Goal: Transaction & Acquisition: Purchase product/service

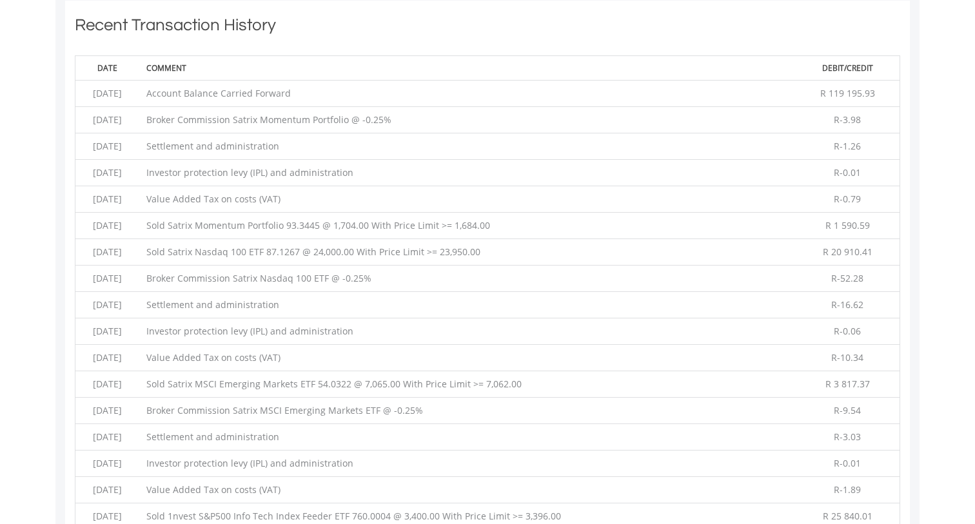
scroll to position [124, 245]
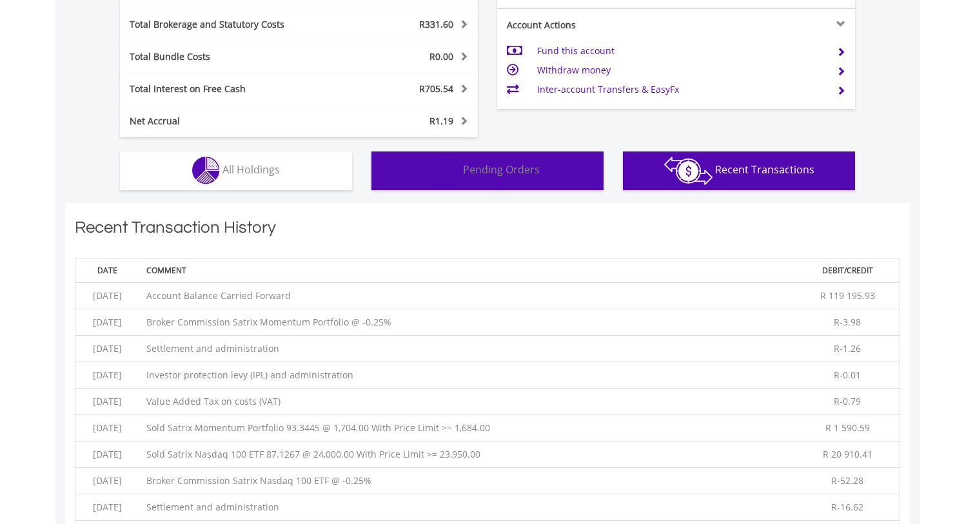
click at [427, 167] on button "Pending Orders Pending Orders" at bounding box center [487, 171] width 232 height 39
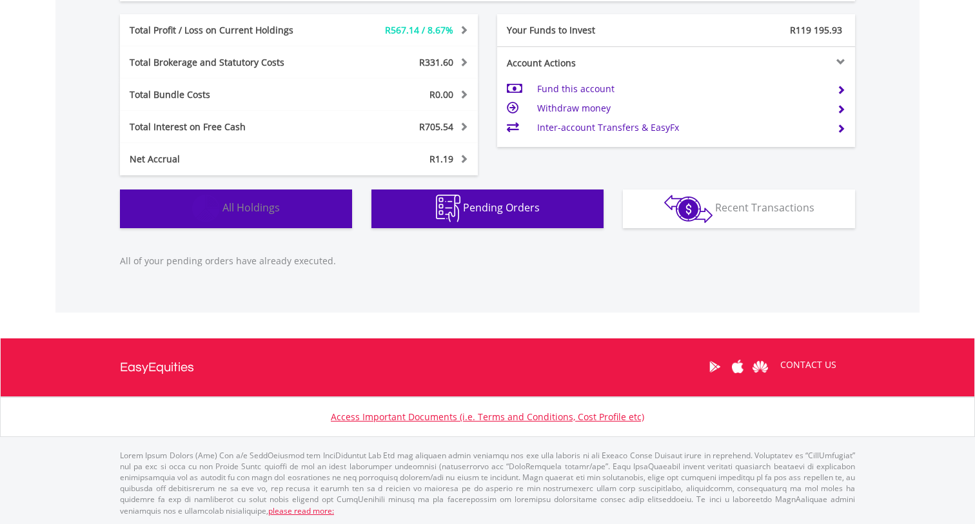
click at [274, 214] on button "Holdings All Holdings" at bounding box center [236, 209] width 232 height 39
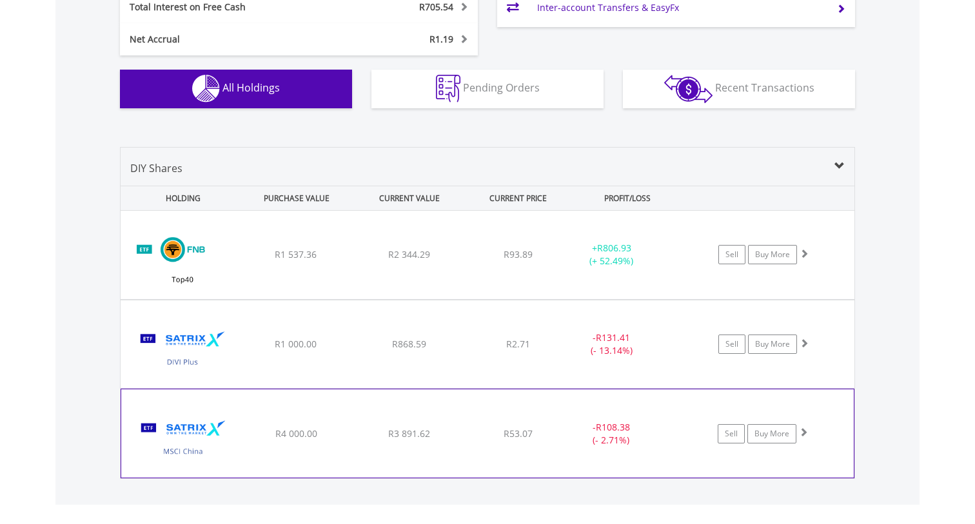
scroll to position [808, 0]
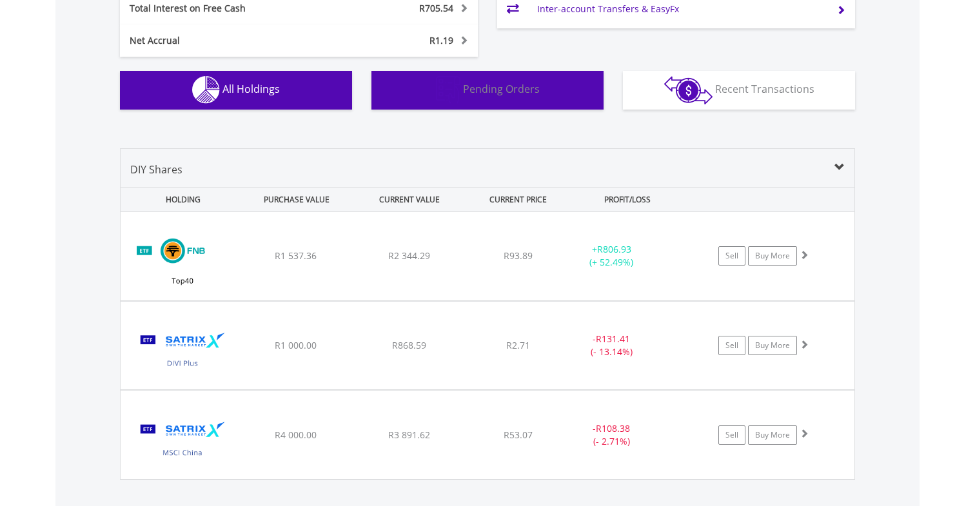
click at [428, 93] on button "Pending Orders Pending Orders" at bounding box center [487, 90] width 232 height 39
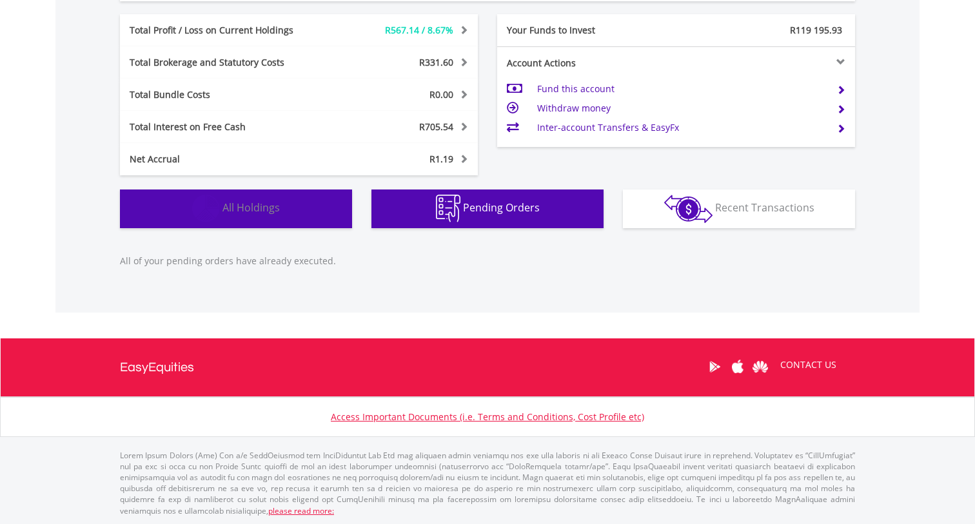
click at [288, 202] on button "Holdings All Holdings" at bounding box center [236, 209] width 232 height 39
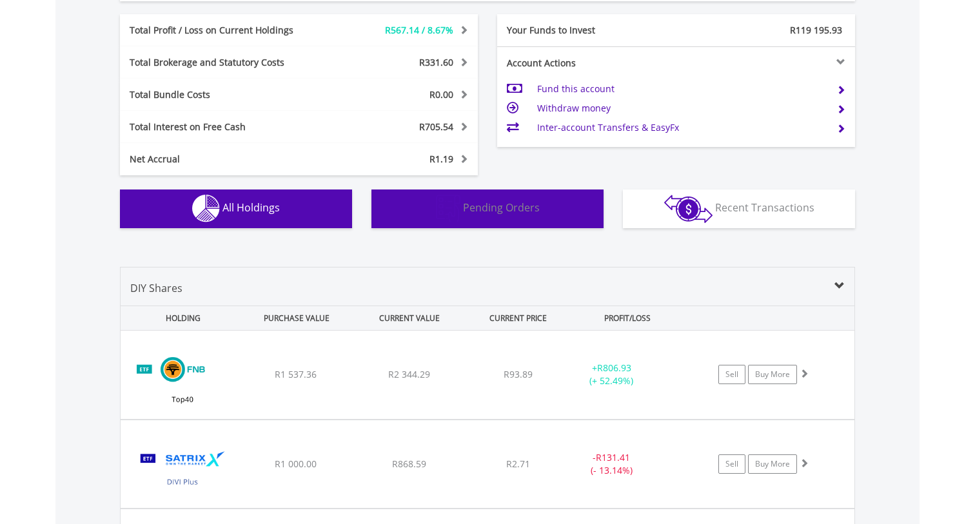
click at [489, 218] on button "Pending Orders Pending Orders" at bounding box center [487, 209] width 232 height 39
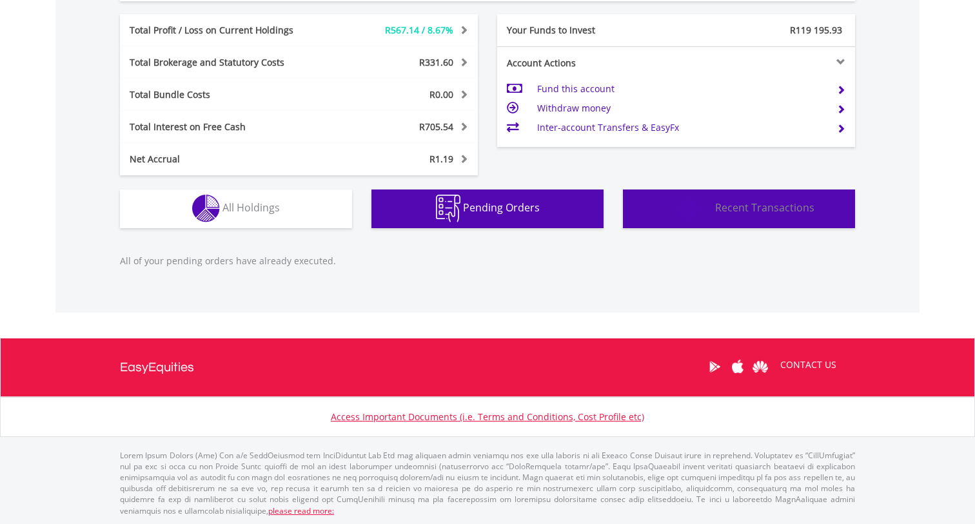
click at [721, 203] on span "Recent Transactions" at bounding box center [764, 208] width 99 height 14
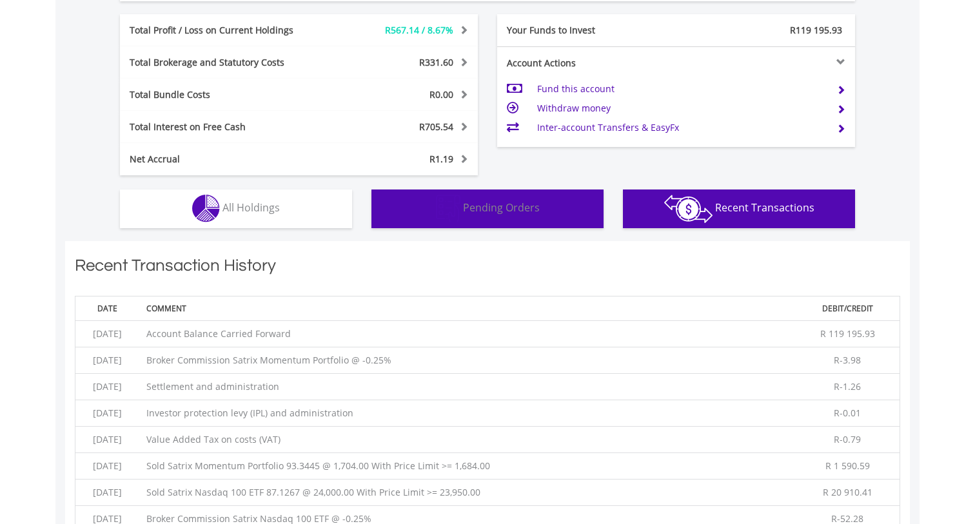
click at [546, 215] on button "Pending Orders Pending Orders" at bounding box center [487, 209] width 232 height 39
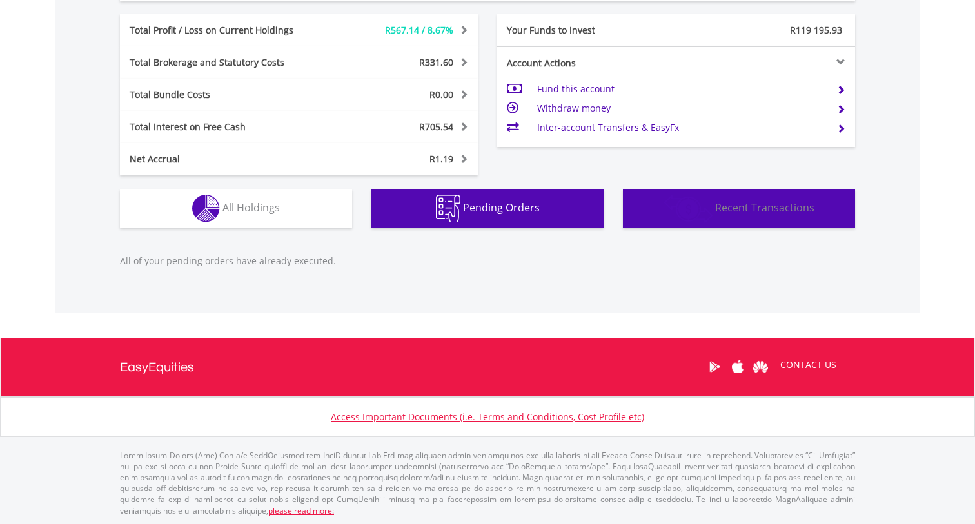
click at [650, 201] on button "Transactions Recent Transactions" at bounding box center [739, 209] width 232 height 39
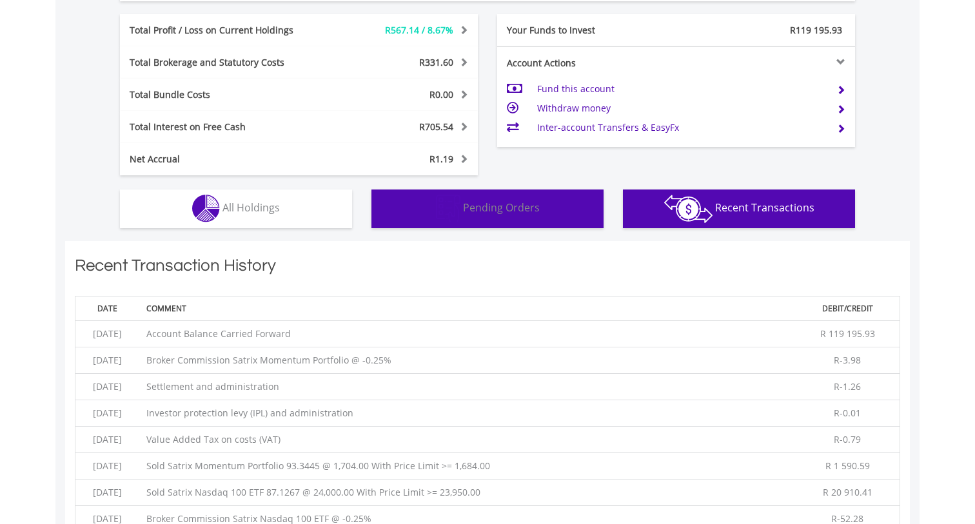
click at [520, 215] on button "Pending Orders Pending Orders" at bounding box center [487, 209] width 232 height 39
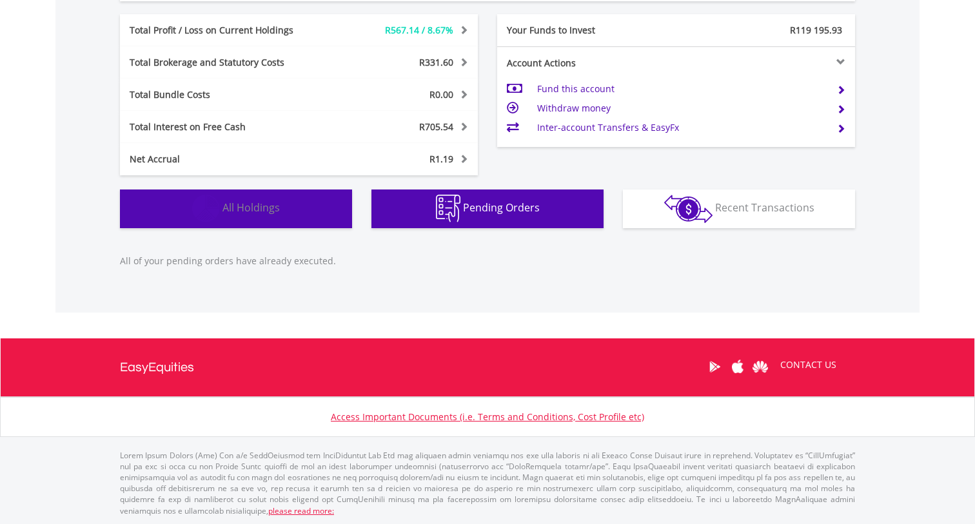
click at [298, 222] on button "Holdings All Holdings" at bounding box center [236, 209] width 232 height 39
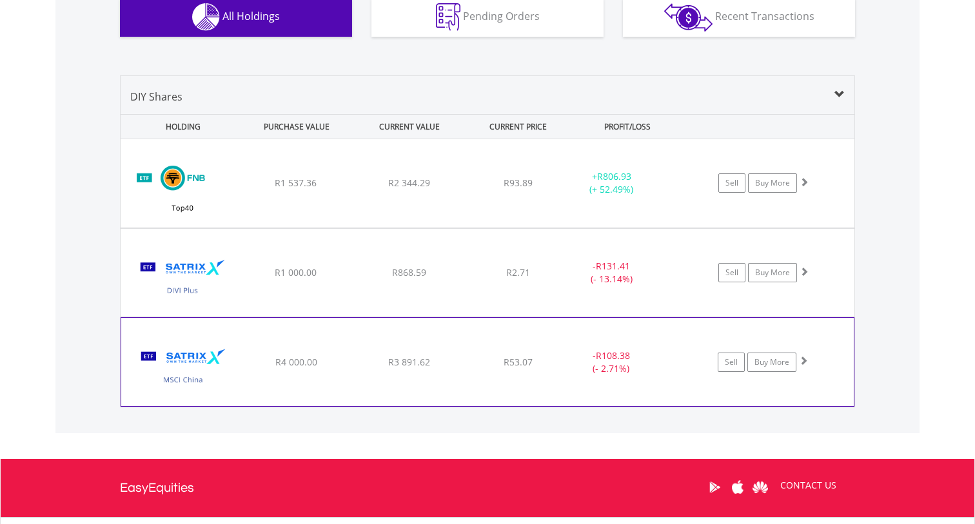
scroll to position [877, 0]
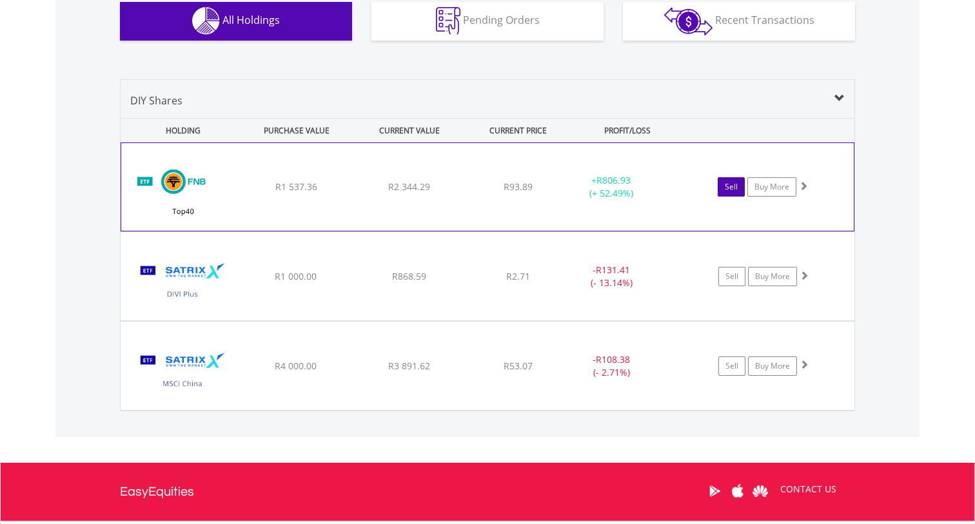
click at [729, 190] on link "Sell" at bounding box center [731, 186] width 27 height 19
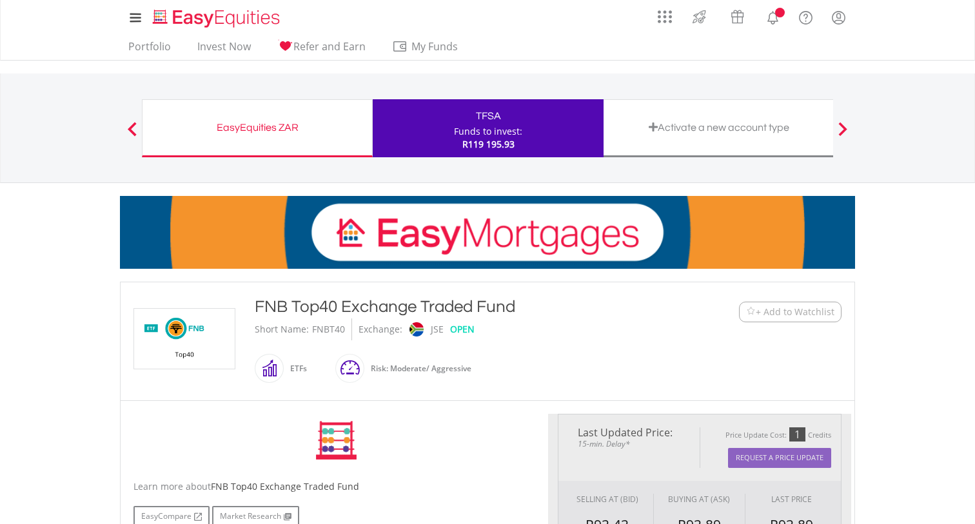
scroll to position [331, 0]
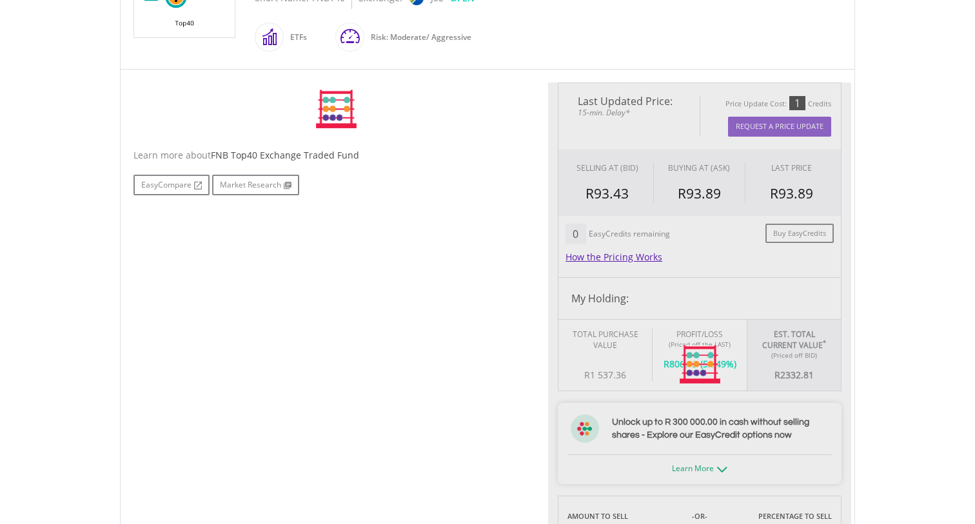
type input "*******"
type input "******"
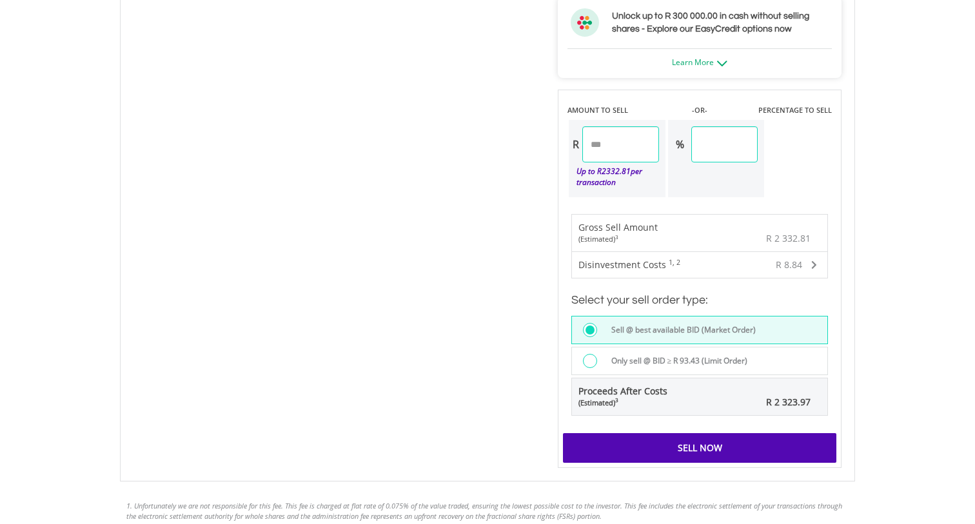
scroll to position [743, 0]
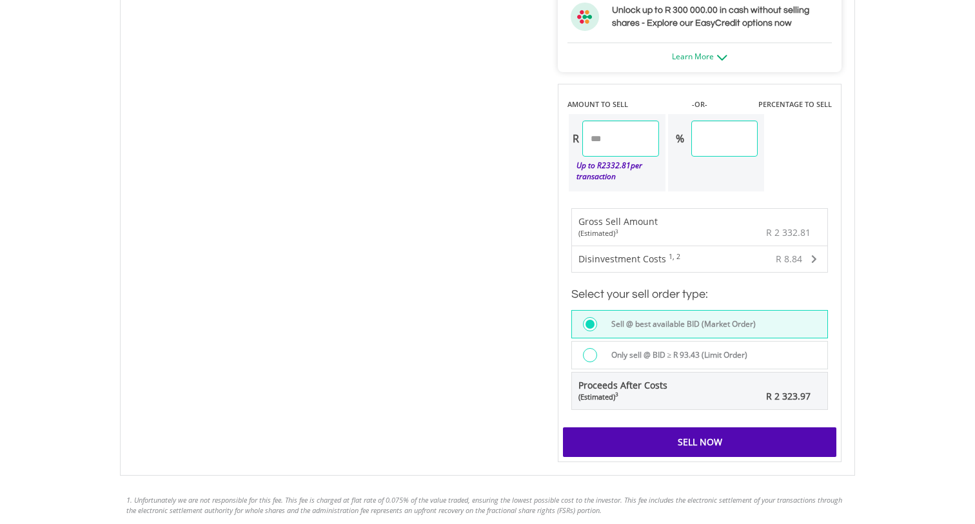
click at [719, 437] on div "Sell Now" at bounding box center [699, 442] width 273 height 30
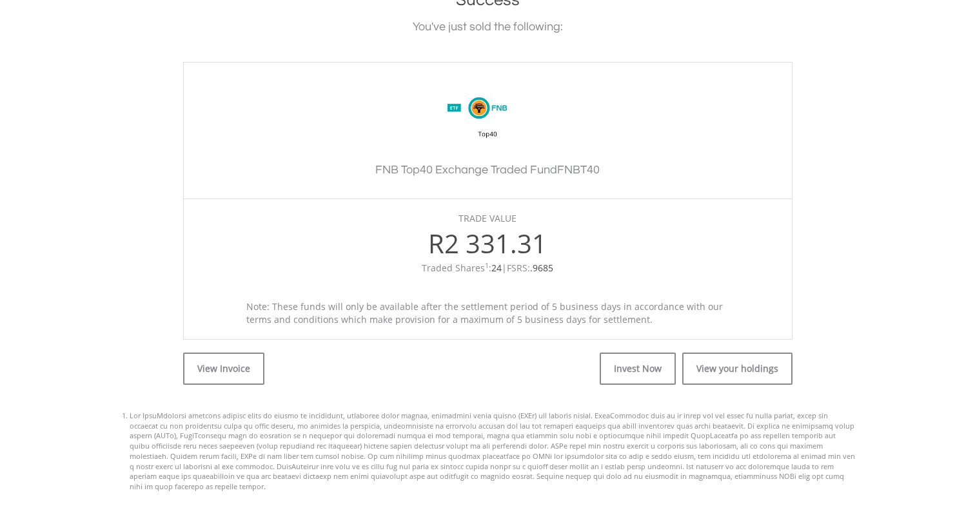
scroll to position [301, 0]
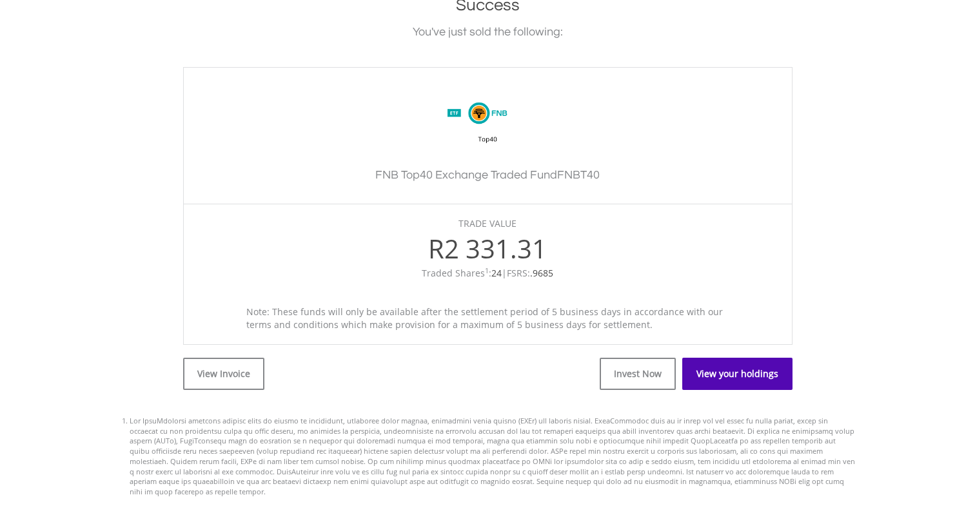
click at [741, 375] on link "View your holdings" at bounding box center [737, 374] width 110 height 32
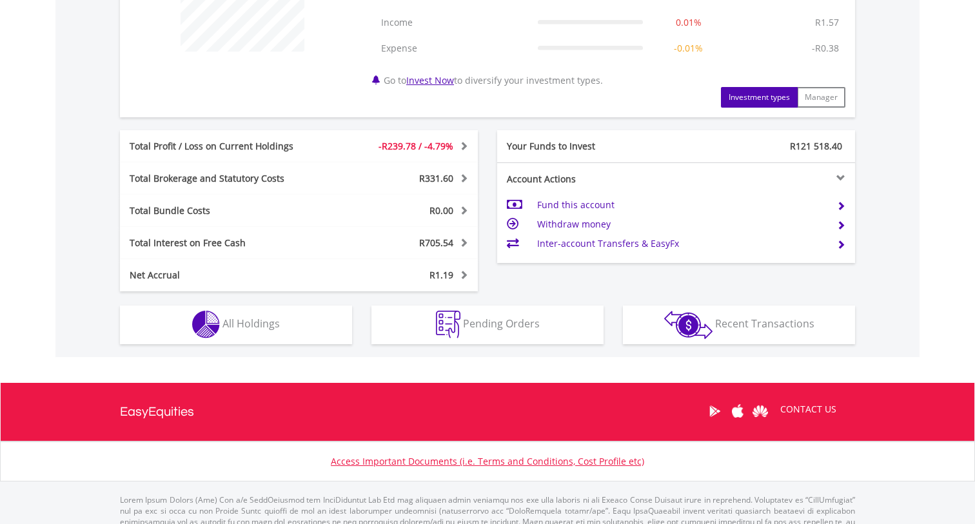
scroll to position [575, 0]
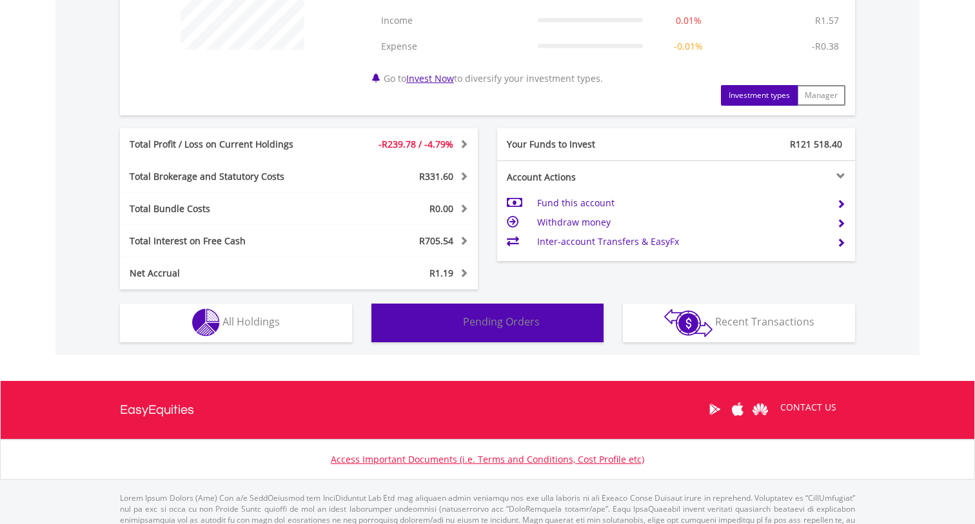
click at [471, 326] on span "Pending Orders" at bounding box center [501, 322] width 77 height 14
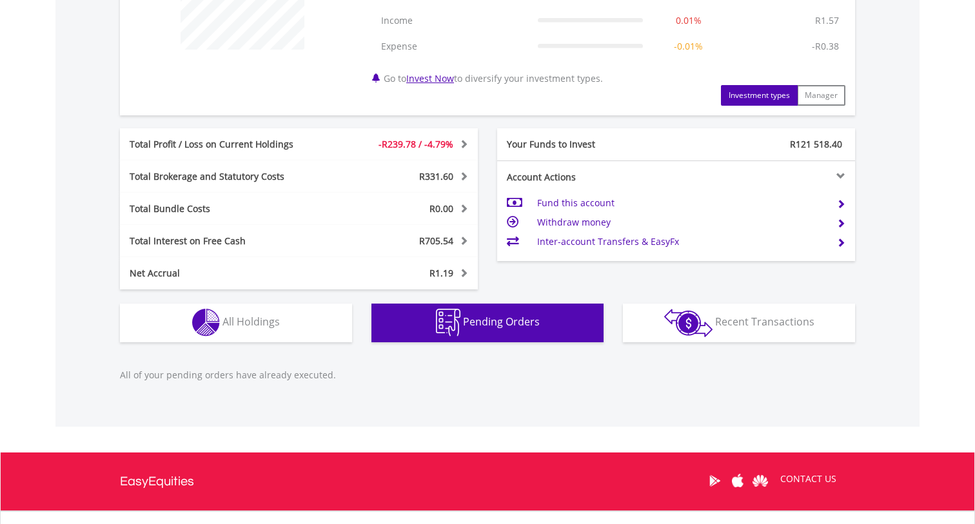
scroll to position [689, 0]
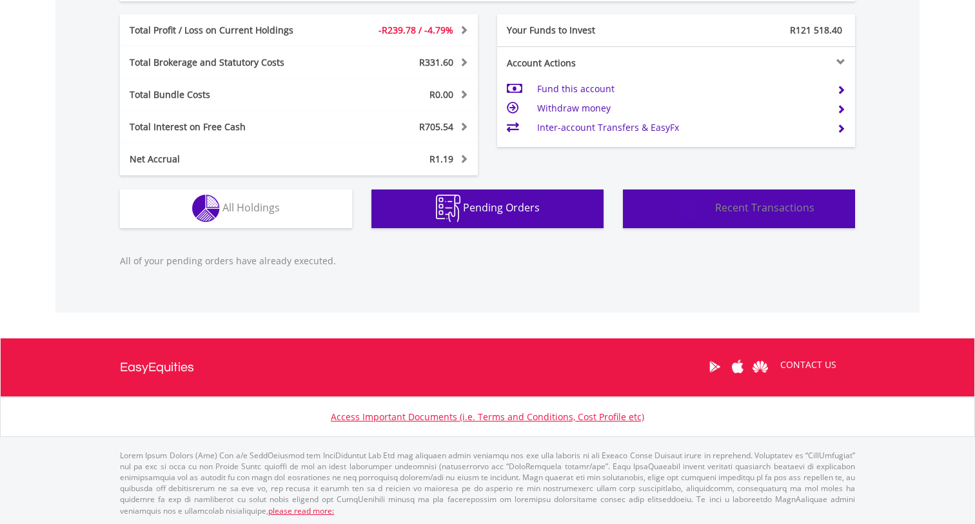
click at [752, 207] on span "Recent Transactions" at bounding box center [764, 208] width 99 height 14
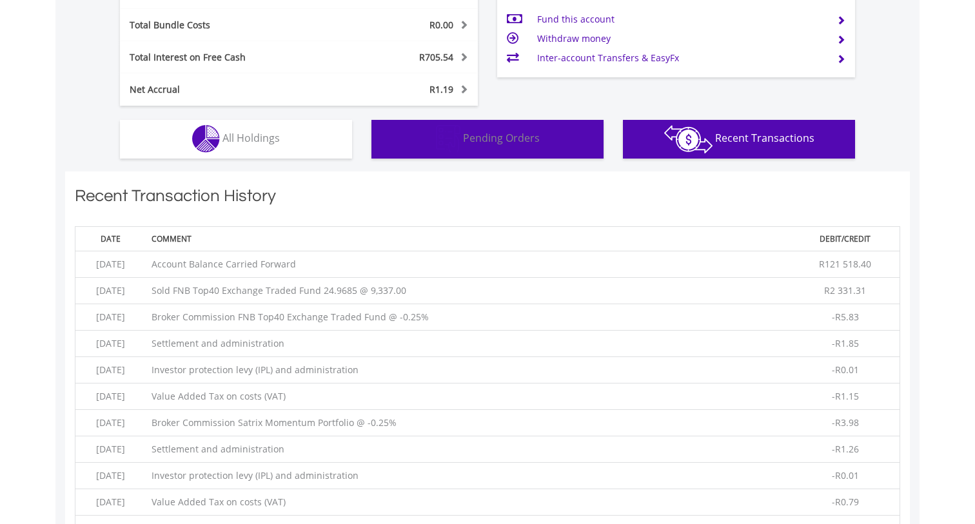
click at [484, 140] on span "Pending Orders" at bounding box center [501, 138] width 77 height 14
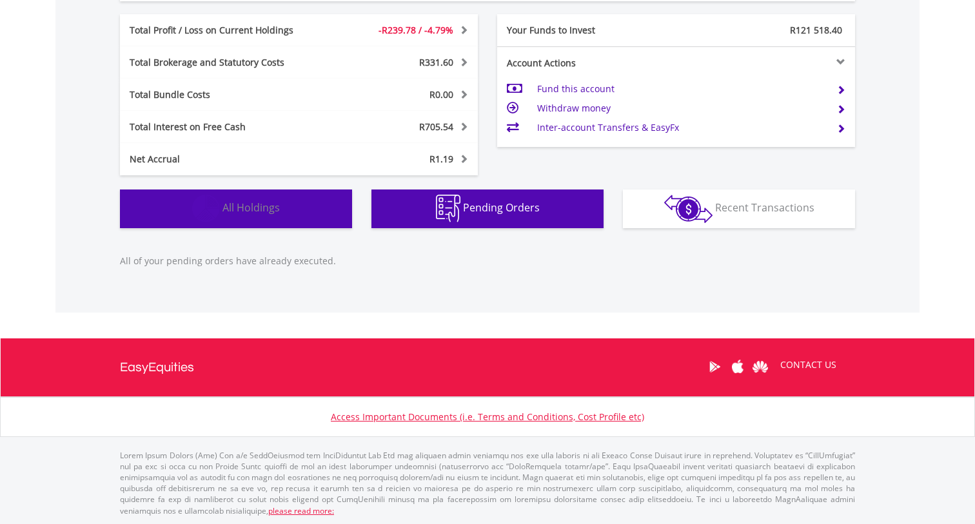
click at [260, 199] on button "Holdings All Holdings" at bounding box center [236, 209] width 232 height 39
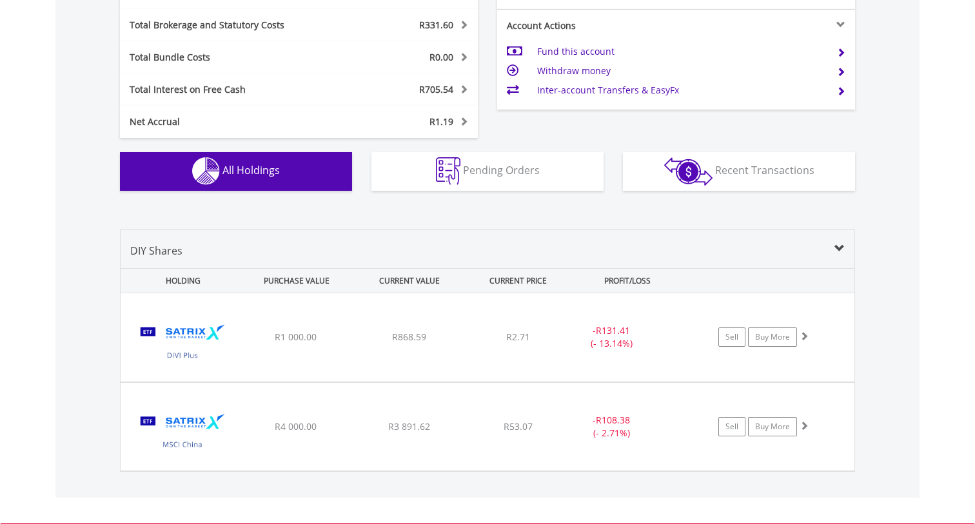
scroll to position [718, 0]
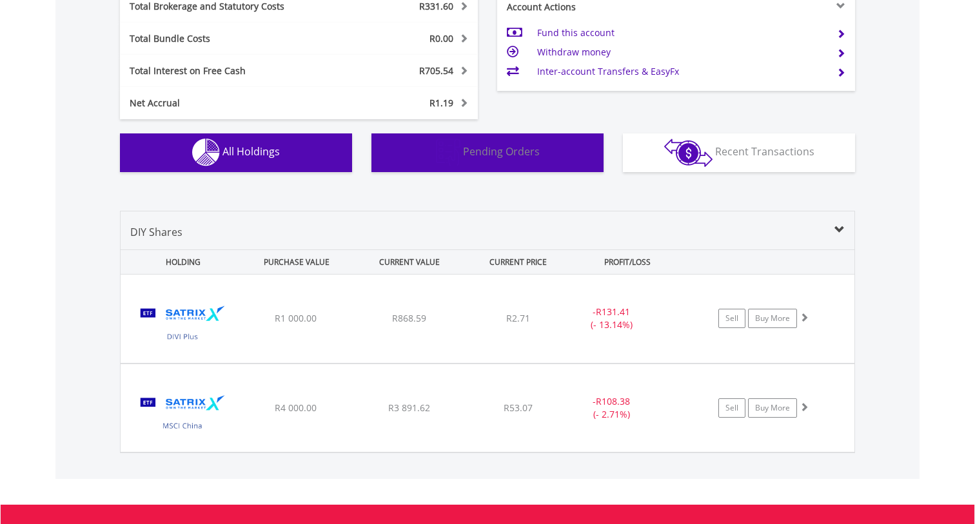
click at [495, 167] on button "Pending Orders Pending Orders" at bounding box center [487, 152] width 232 height 39
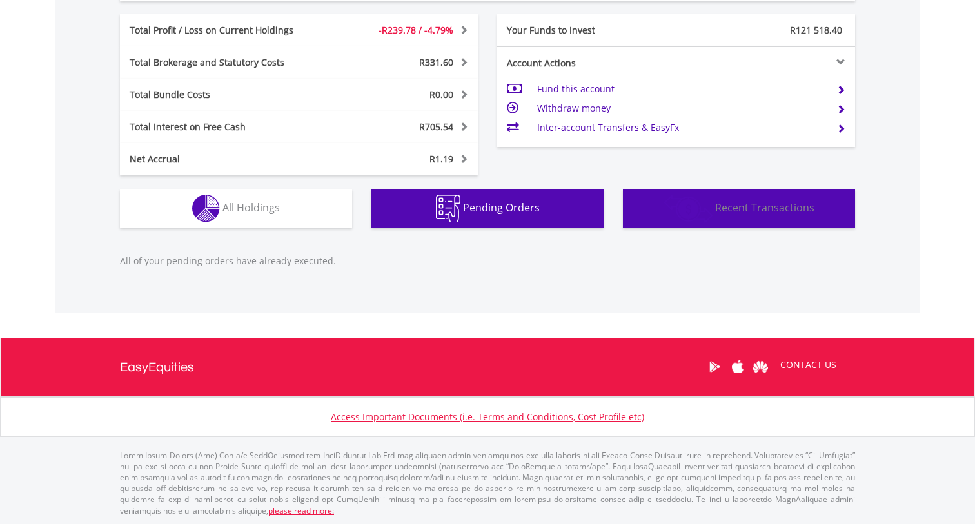
click at [685, 191] on button "Transactions Recent Transactions" at bounding box center [739, 209] width 232 height 39
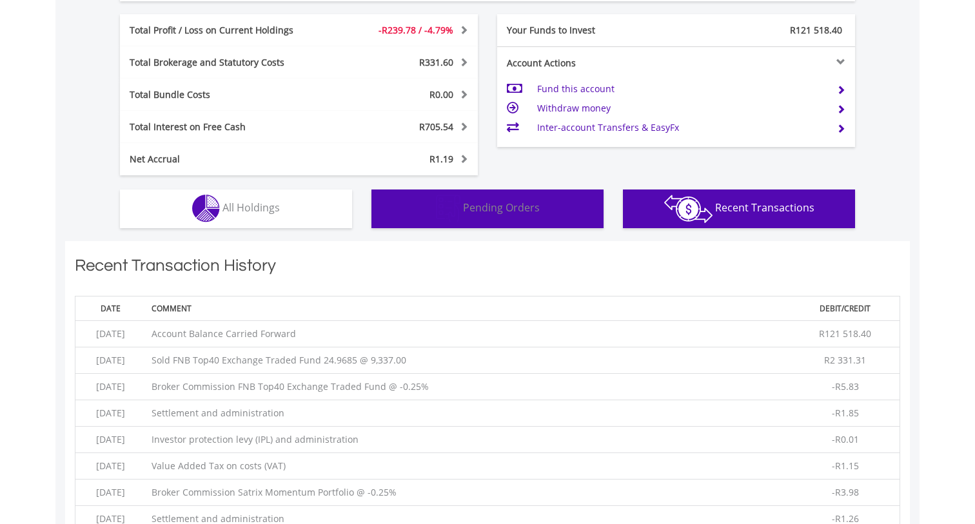
click at [479, 224] on button "Pending Orders Pending Orders" at bounding box center [487, 209] width 232 height 39
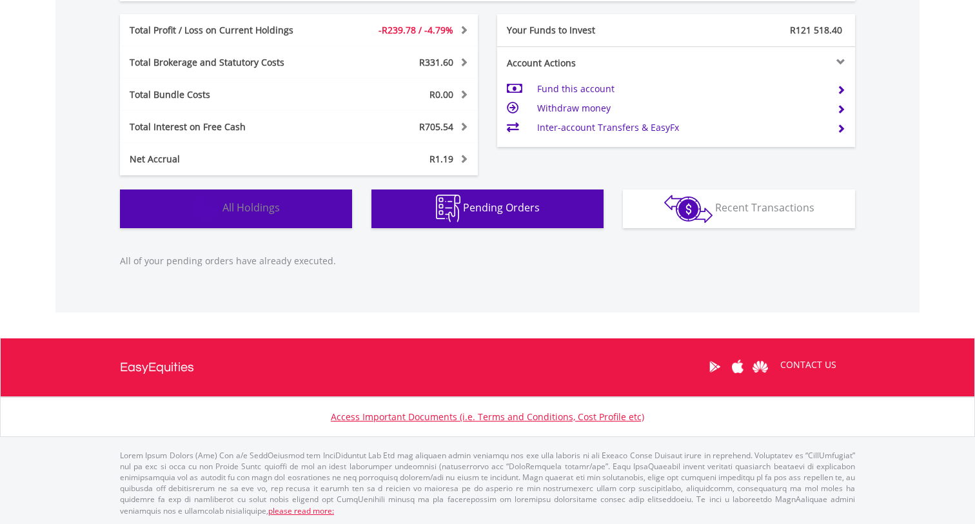
click at [284, 218] on button "Holdings All Holdings" at bounding box center [236, 209] width 232 height 39
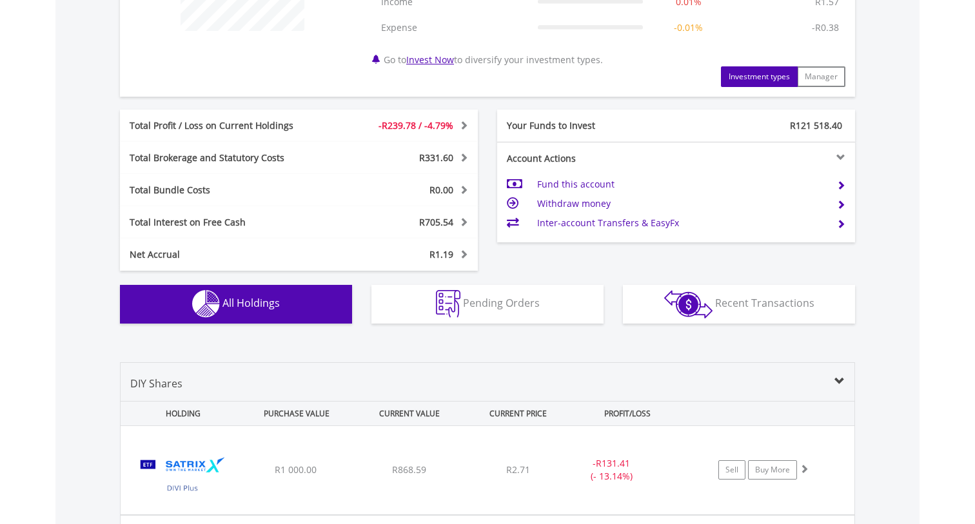
scroll to position [591, 0]
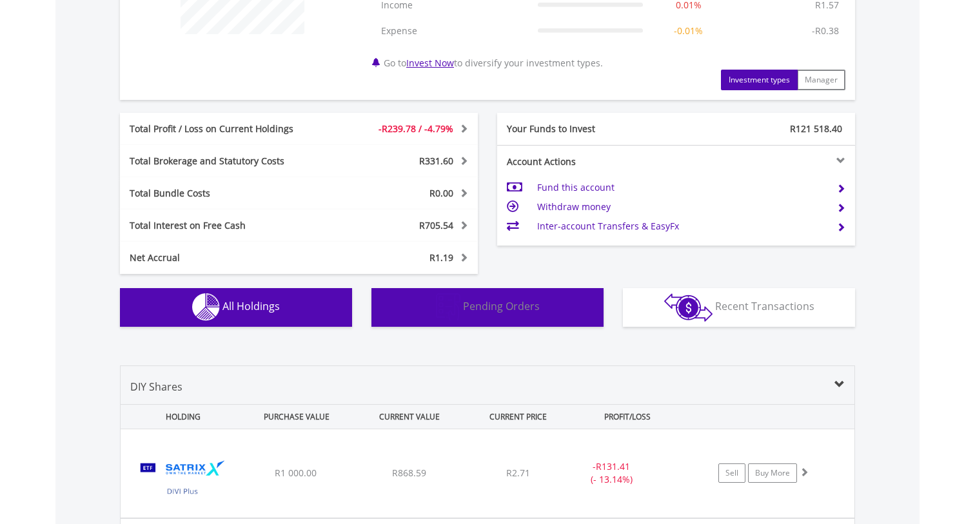
click at [488, 300] on span "Pending Orders" at bounding box center [501, 306] width 77 height 14
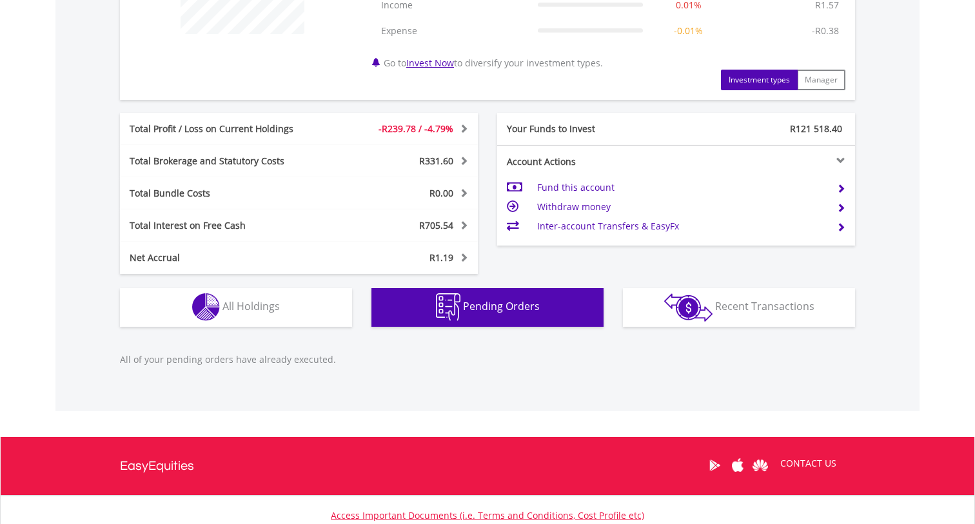
click at [718, 336] on div "R126 279.80 CURRENT VALUE Movement on Current Holdings: -R239.78 Profit & Loss …" at bounding box center [487, 74] width 864 height 531
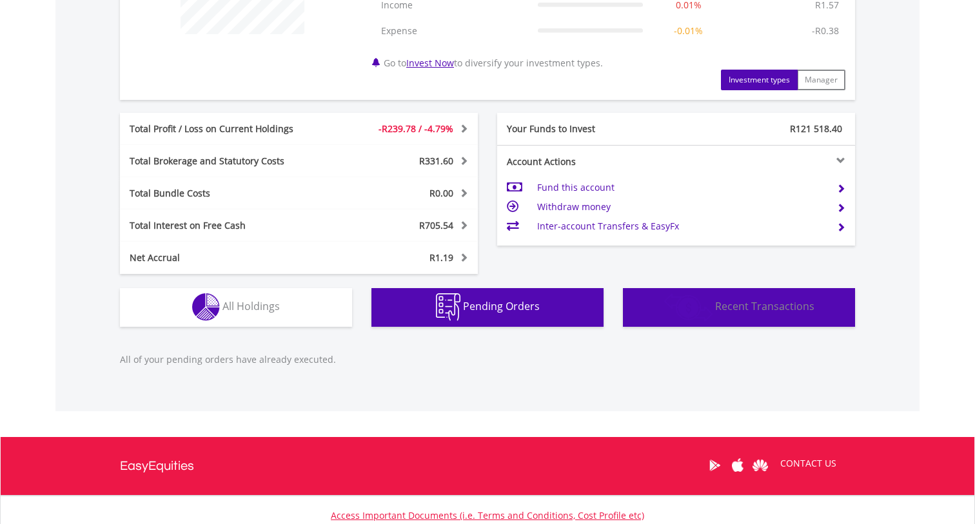
click at [725, 301] on span "Recent Transactions" at bounding box center [764, 306] width 99 height 14
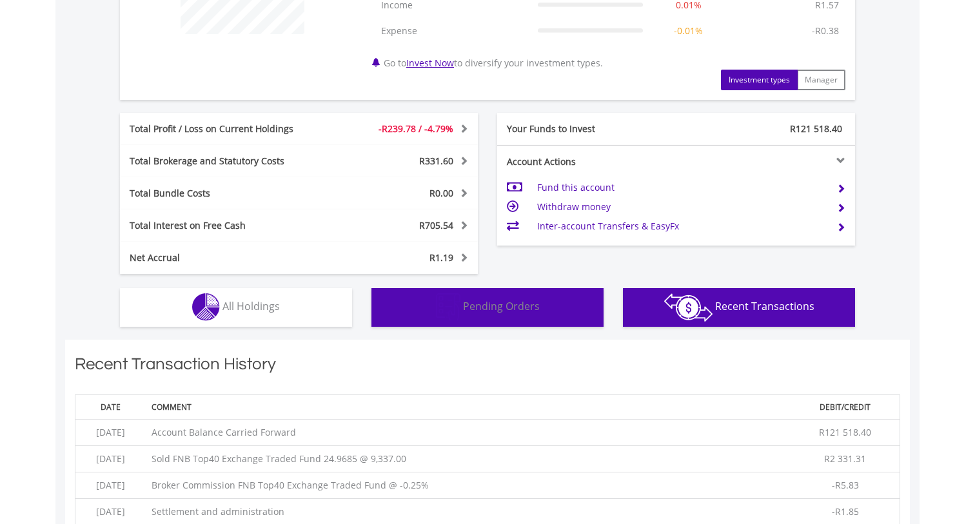
click at [484, 309] on span "Pending Orders" at bounding box center [501, 306] width 77 height 14
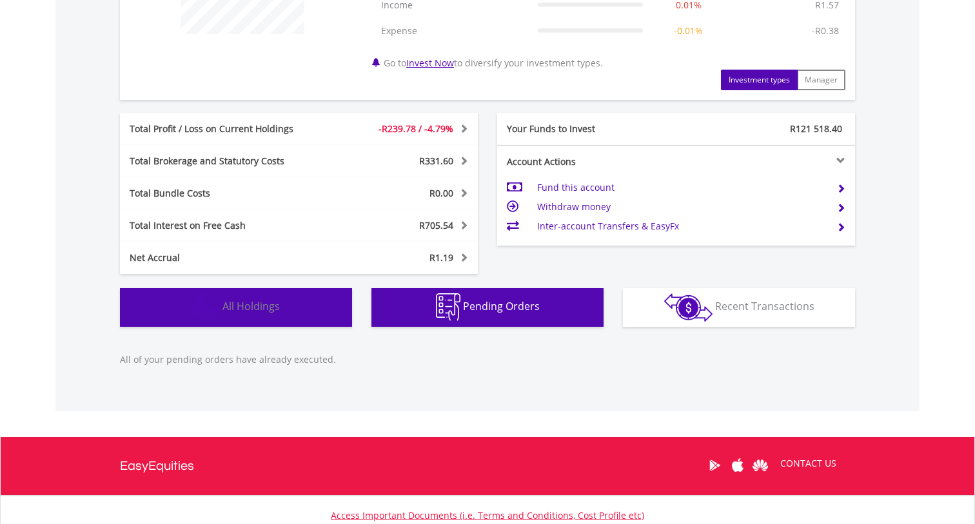
click at [299, 308] on button "Holdings All Holdings" at bounding box center [236, 307] width 232 height 39
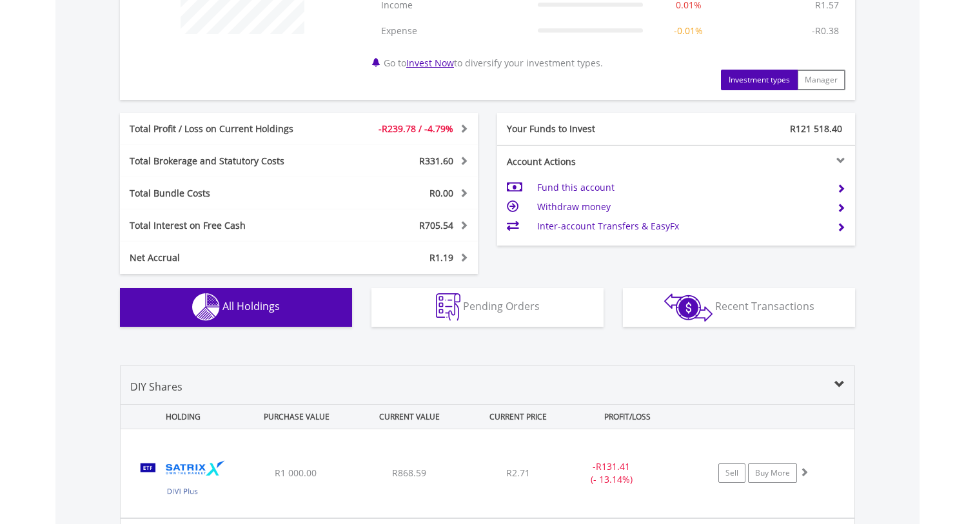
click at [427, 161] on span "R331.60" at bounding box center [436, 161] width 34 height 12
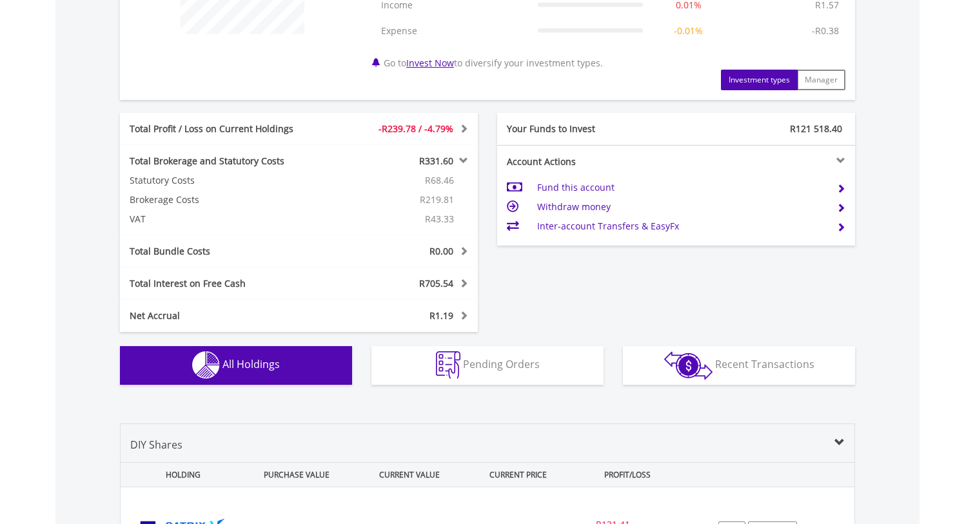
click at [427, 161] on span "R331.60" at bounding box center [436, 161] width 34 height 12
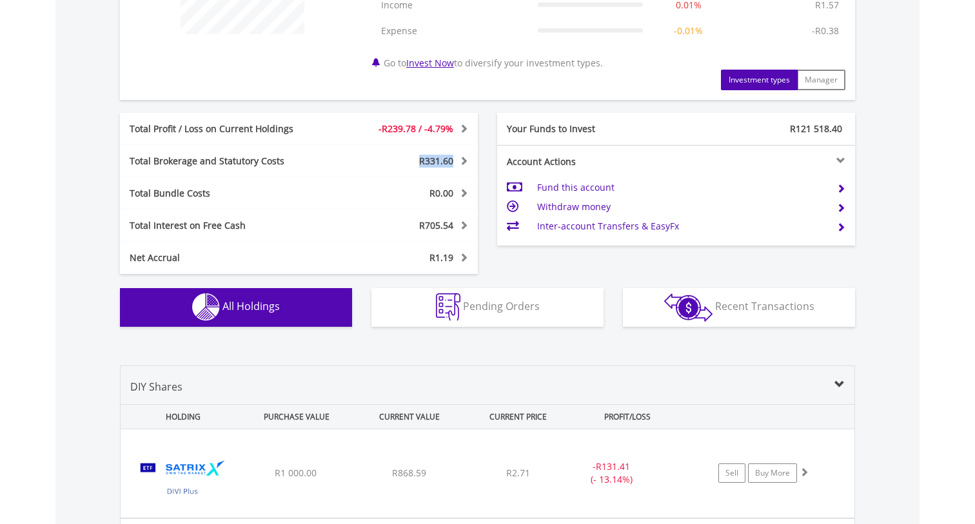
click at [427, 161] on span "R331.60" at bounding box center [436, 161] width 34 height 12
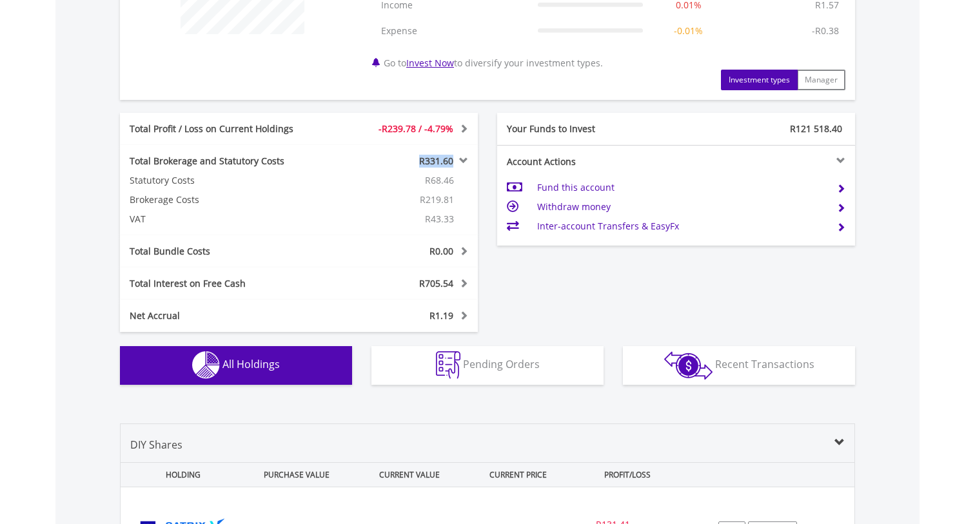
click at [427, 161] on span "R331.60" at bounding box center [436, 161] width 34 height 12
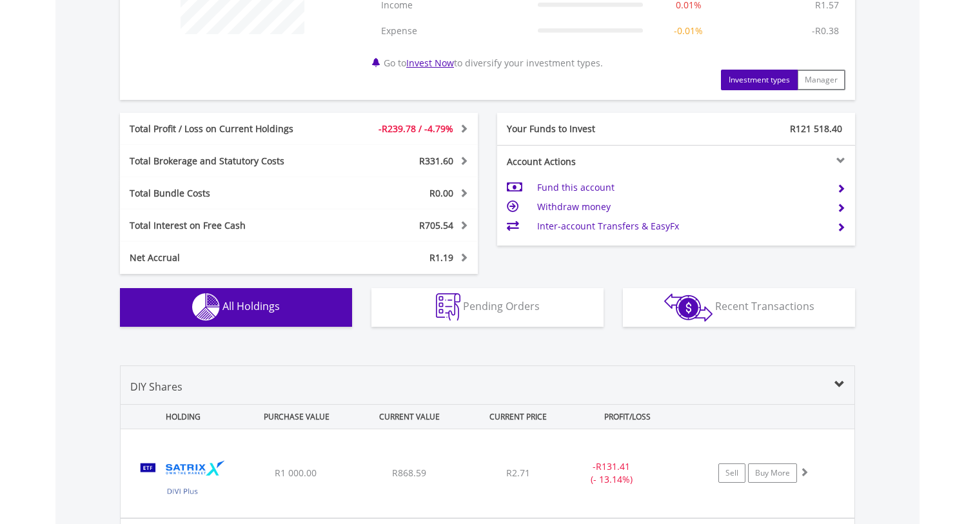
click at [447, 199] on span "R0.00" at bounding box center [441, 193] width 24 height 12
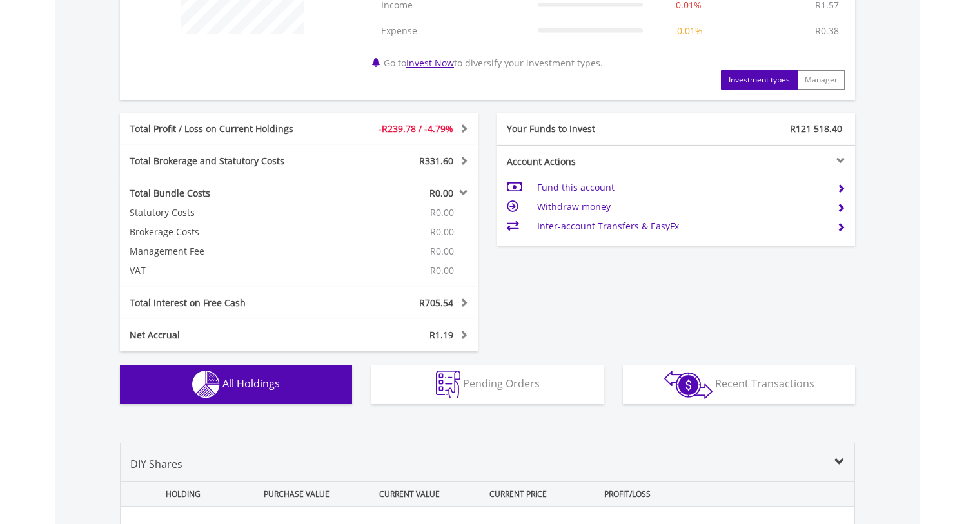
click at [447, 199] on span "R0.00" at bounding box center [441, 193] width 24 height 12
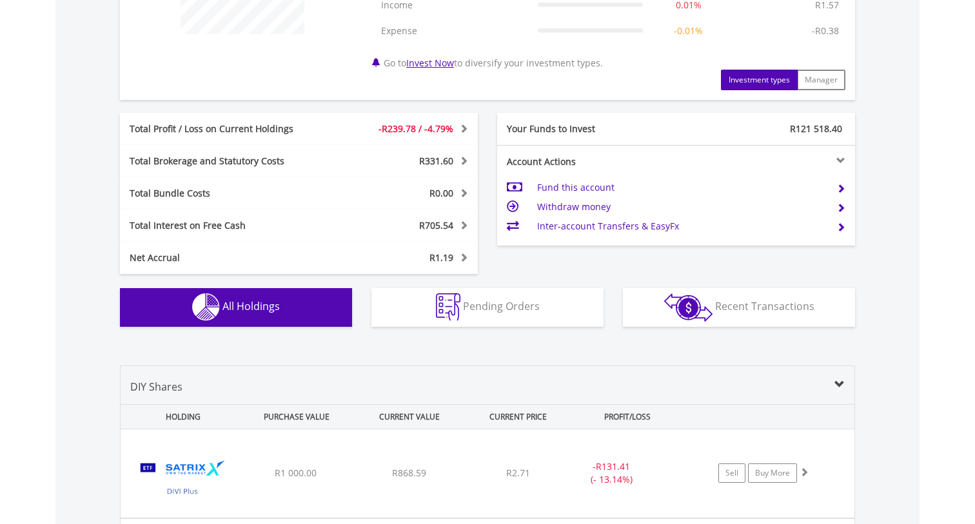
click at [446, 224] on span "R705.54" at bounding box center [436, 225] width 34 height 12
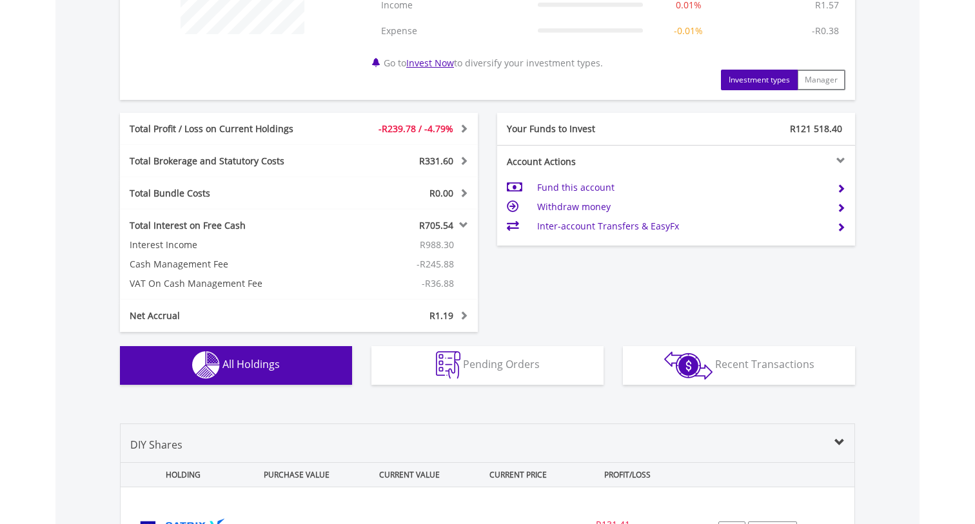
click at [446, 224] on span "R705.54" at bounding box center [436, 225] width 34 height 12
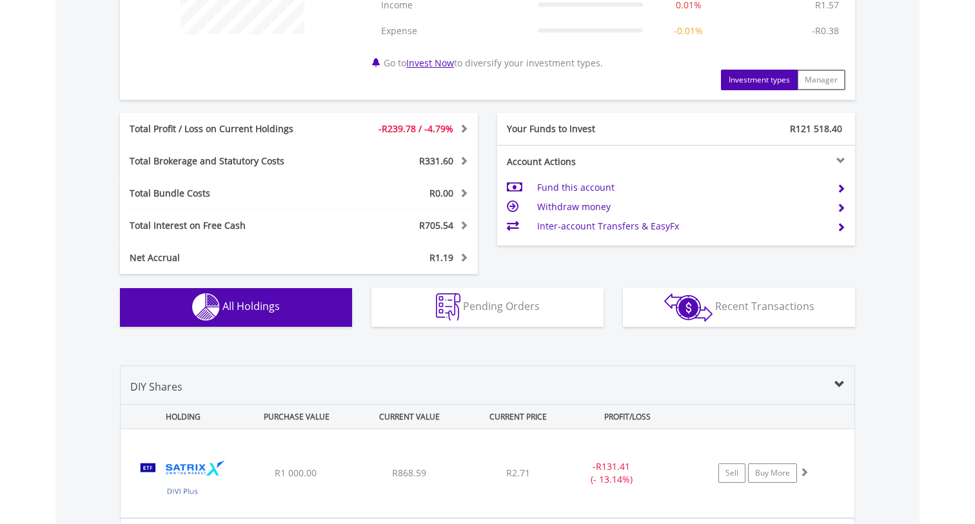
click at [439, 252] on span "R1.19" at bounding box center [441, 257] width 24 height 12
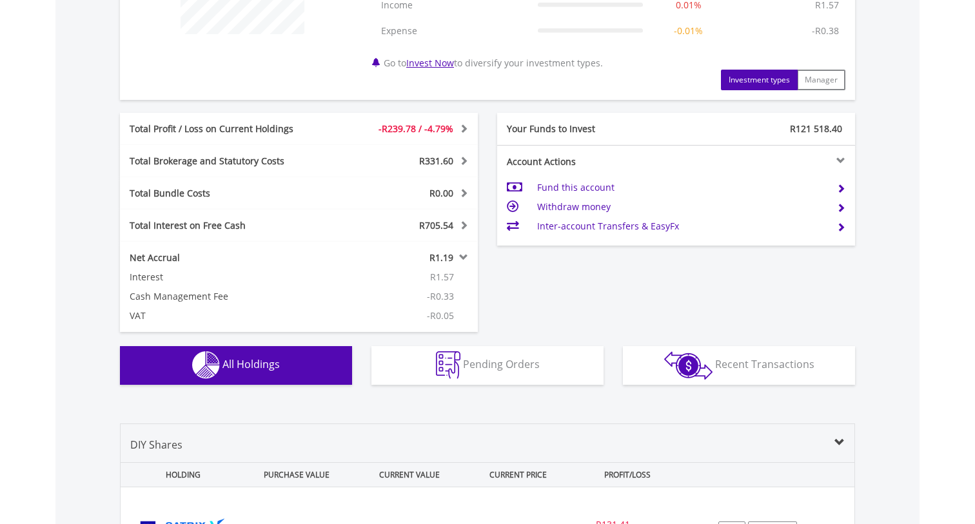
click at [456, 254] on span at bounding box center [462, 257] width 12 height 9
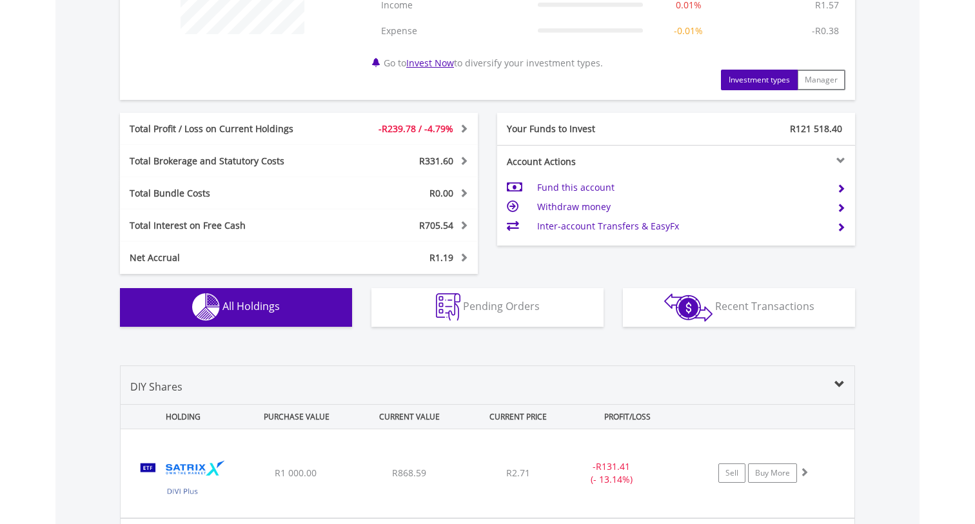
click at [418, 115] on div "Total Profit / Loss on Current Holdings -R239.78 / -4.79% Last Valuation R4 760…" at bounding box center [299, 129] width 358 height 32
click at [437, 124] on span "-R239.78 / -4.79%" at bounding box center [415, 129] width 75 height 12
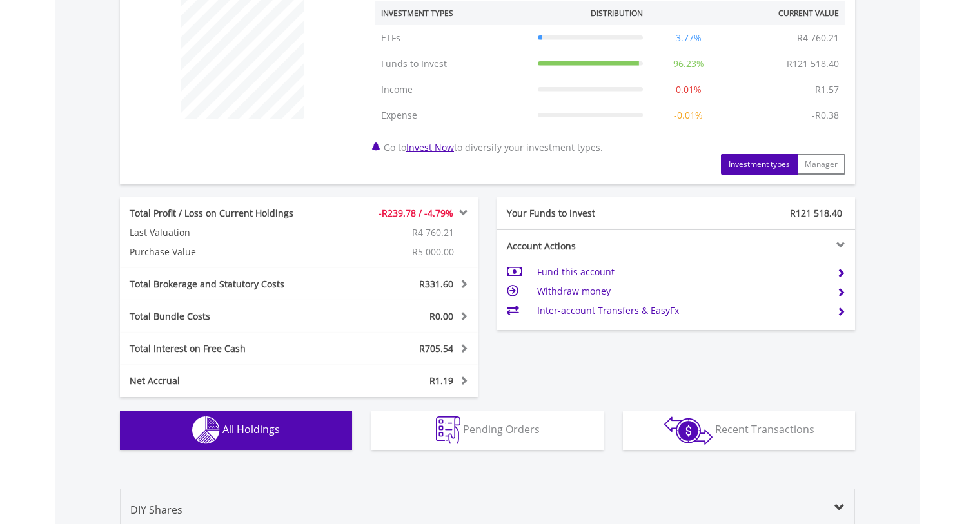
scroll to position [500, 0]
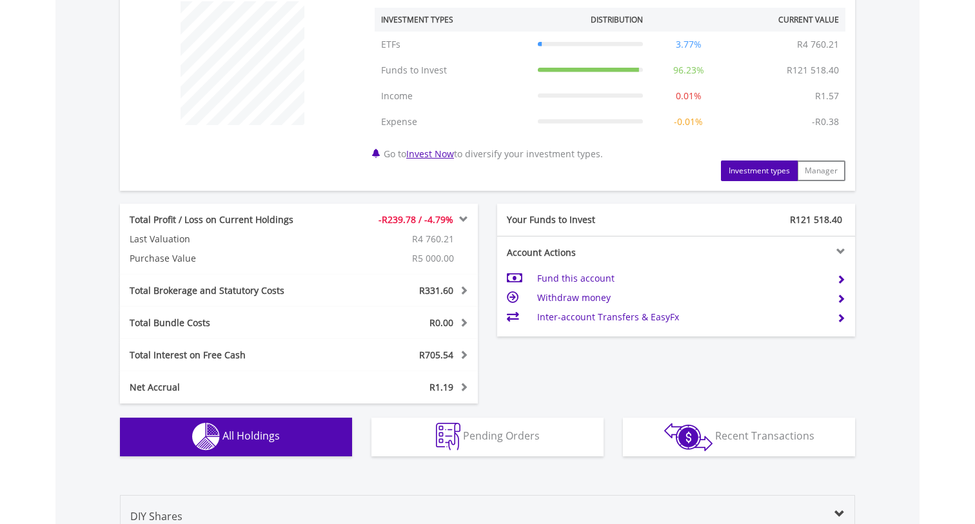
click at [450, 217] on span "-R239.78 / -4.79%" at bounding box center [415, 219] width 75 height 12
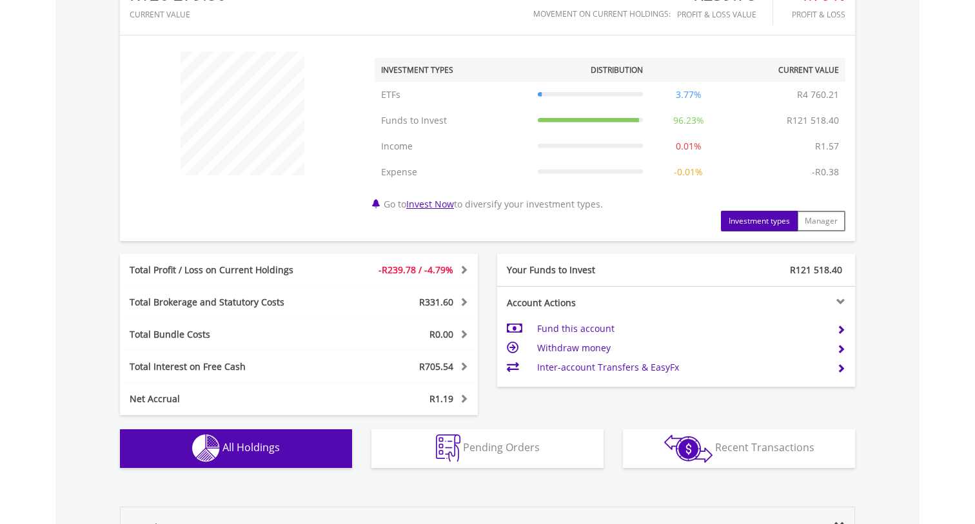
scroll to position [463, 0]
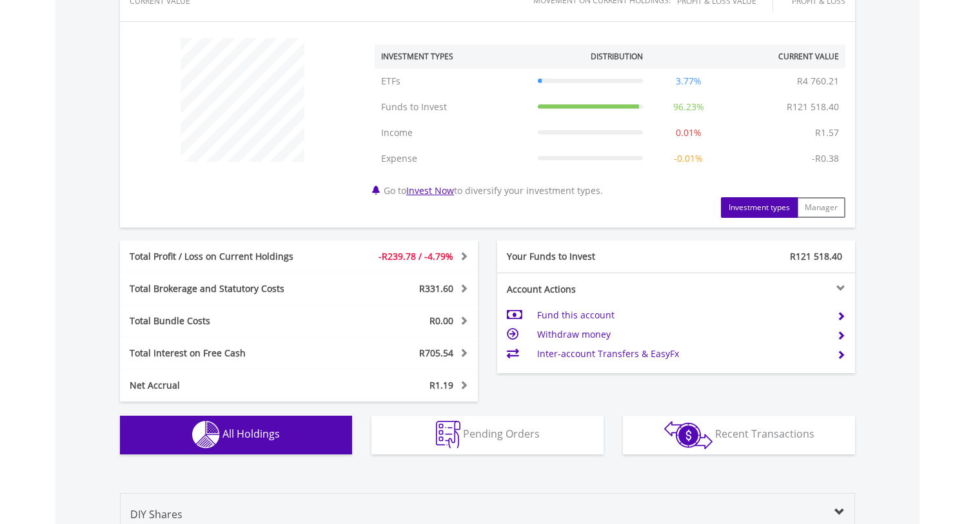
click at [582, 331] on td "Withdraw money" at bounding box center [681, 334] width 289 height 19
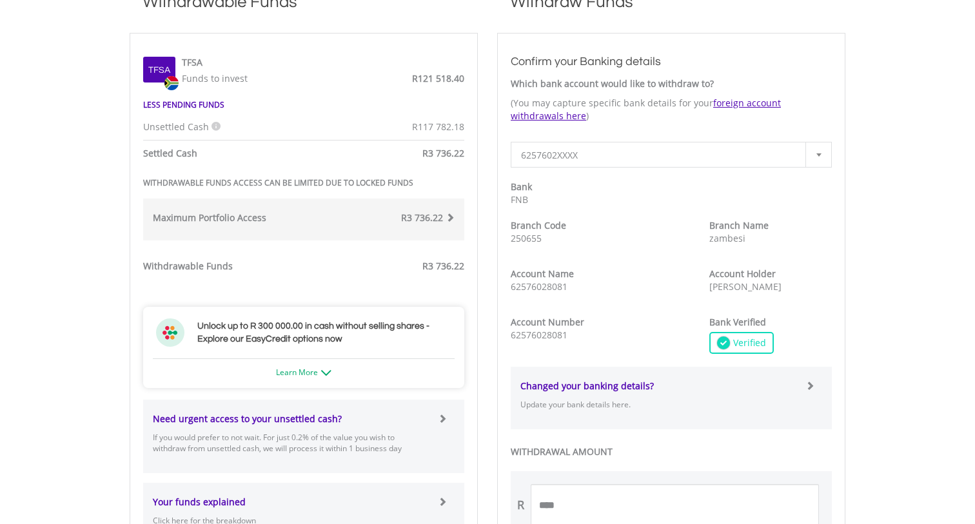
scroll to position [387, 0]
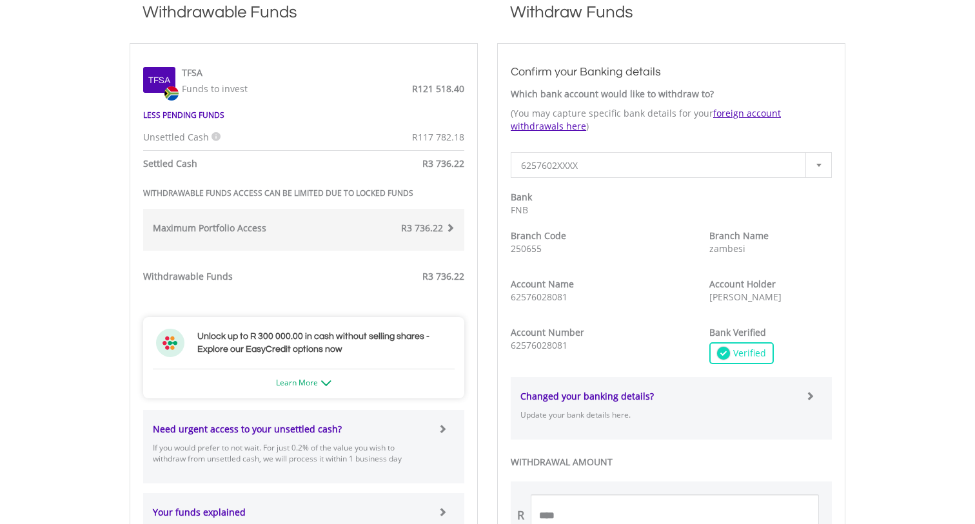
click at [214, 136] on icon at bounding box center [215, 136] width 9 height 9
click at [89, 190] on body "My Investments Invest Now New Listings Sell My Recurring Investments Pending Or…" at bounding box center [487, 308] width 975 height 1390
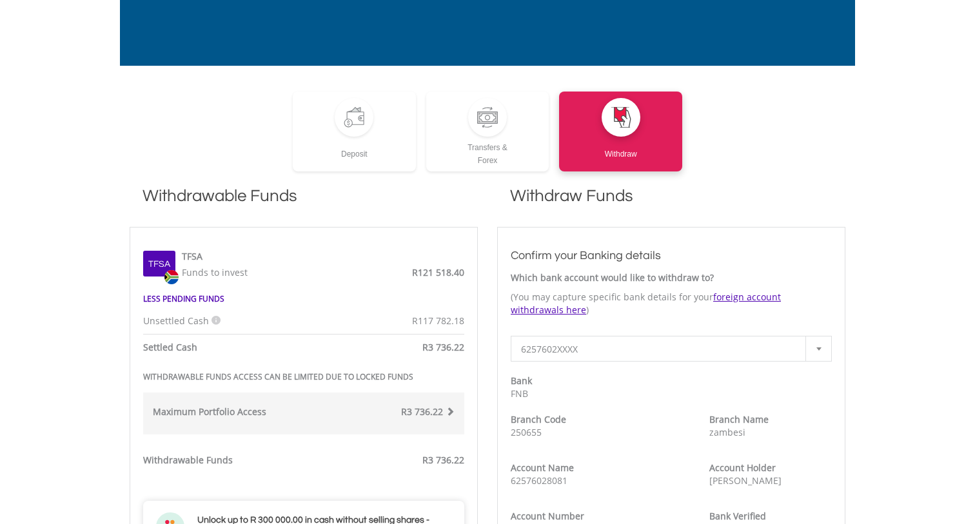
scroll to position [0, 0]
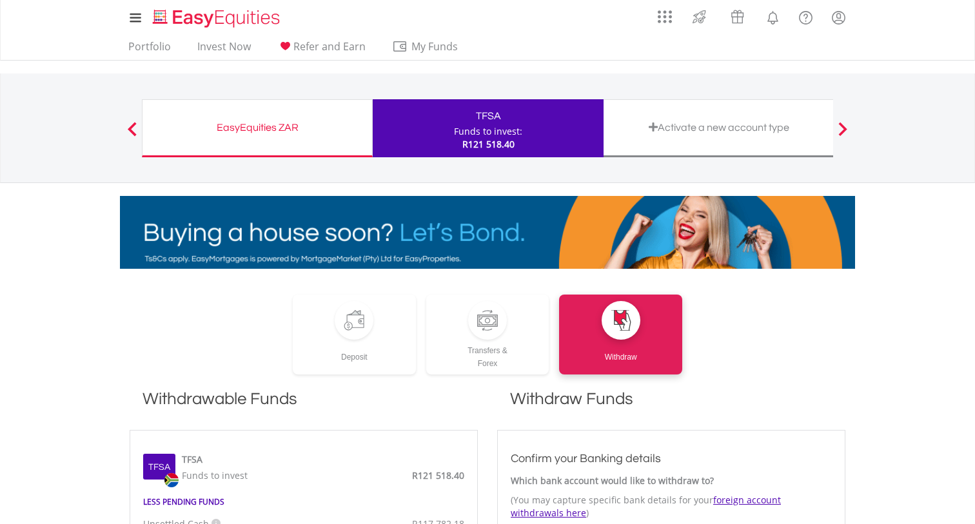
click at [470, 133] on div "Funds to invest:" at bounding box center [488, 131] width 68 height 13
drag, startPoint x: 271, startPoint y: 135, endPoint x: 501, endPoint y: 191, distance: 236.3
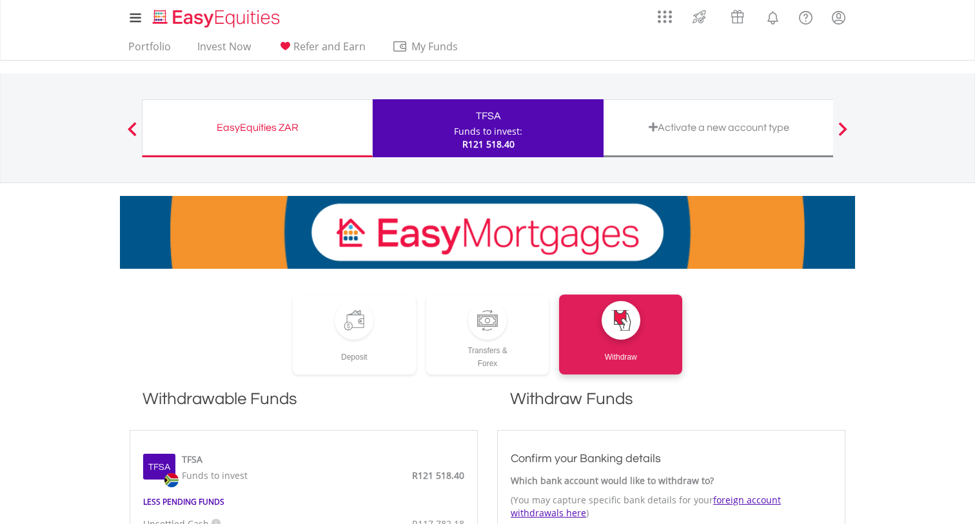
click at [271, 134] on div "EasyEquities ZAR" at bounding box center [257, 128] width 214 height 18
